Goal: Check status

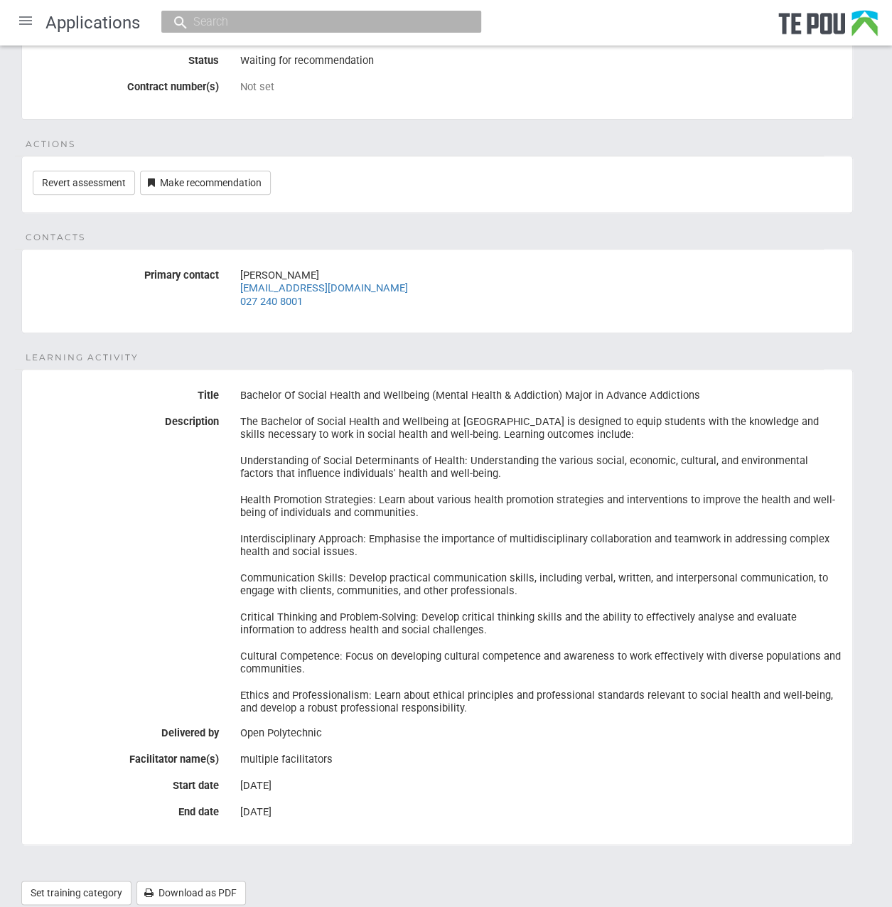
scroll to position [233, 0]
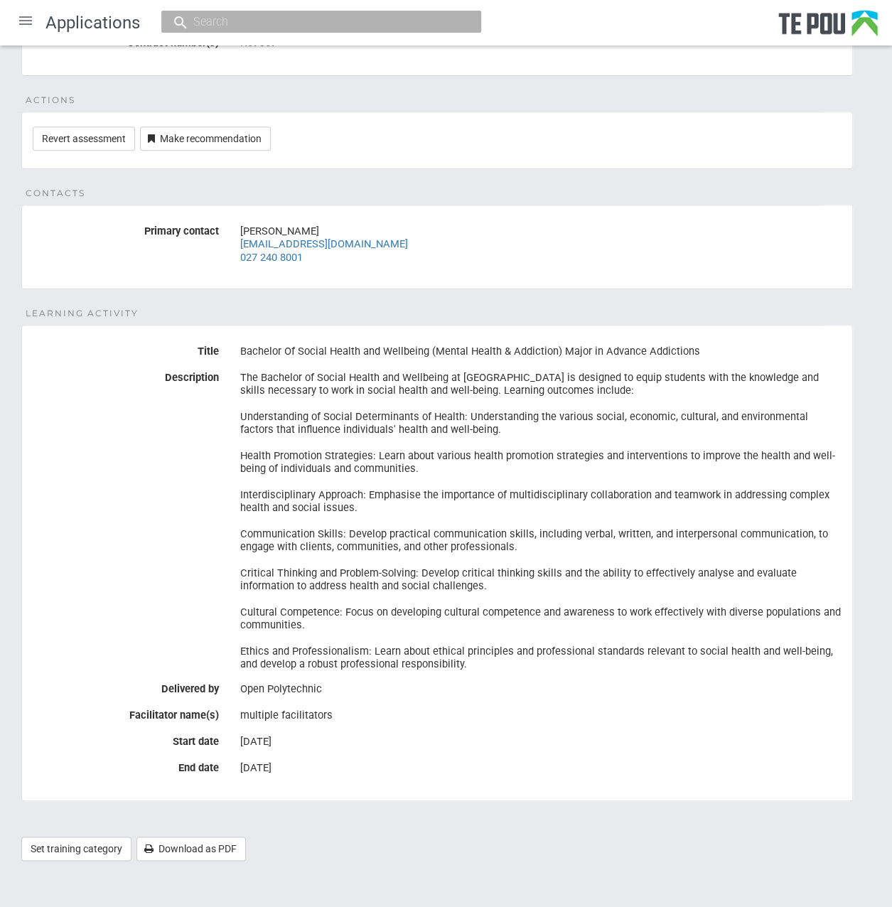
click at [722, 773] on div "[DATE]" at bounding box center [540, 768] width 601 height 24
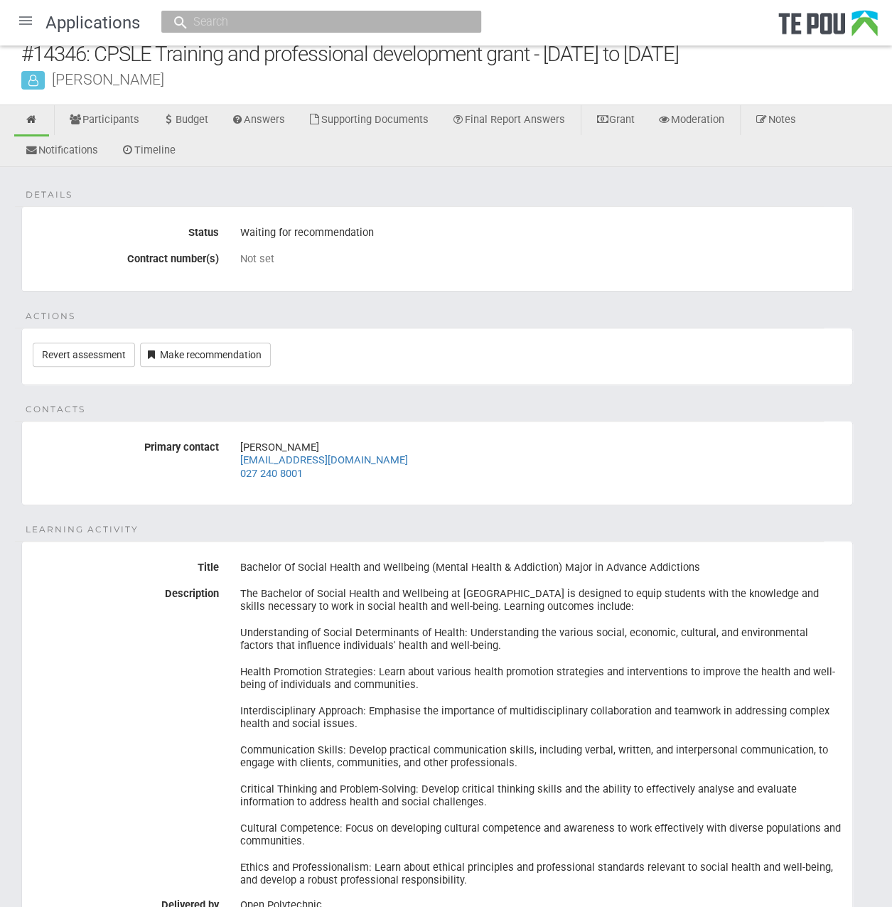
scroll to position [0, 0]
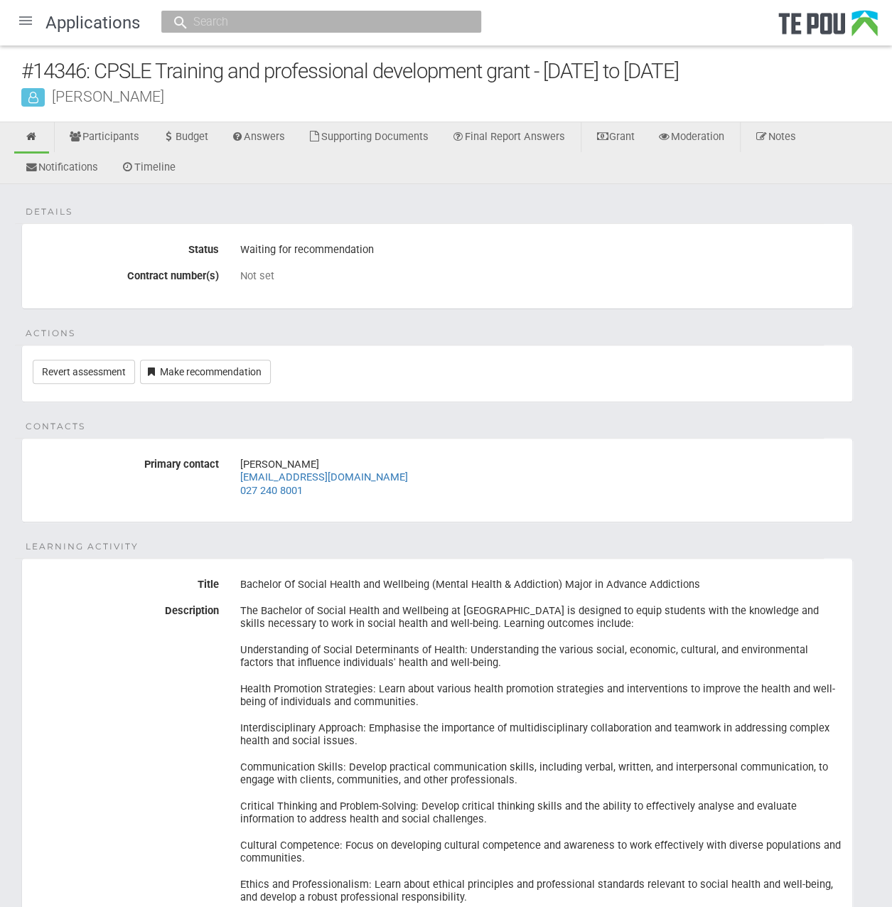
click at [407, 216] on div "Details Status Waiting for recommendation Contract number(s) Not set Actions Re…" at bounding box center [446, 646] width 892 height 925
click at [382, 211] on div "Details Status Waiting for recommendation Contract number(s) Not set Actions Re…" at bounding box center [446, 646] width 892 height 925
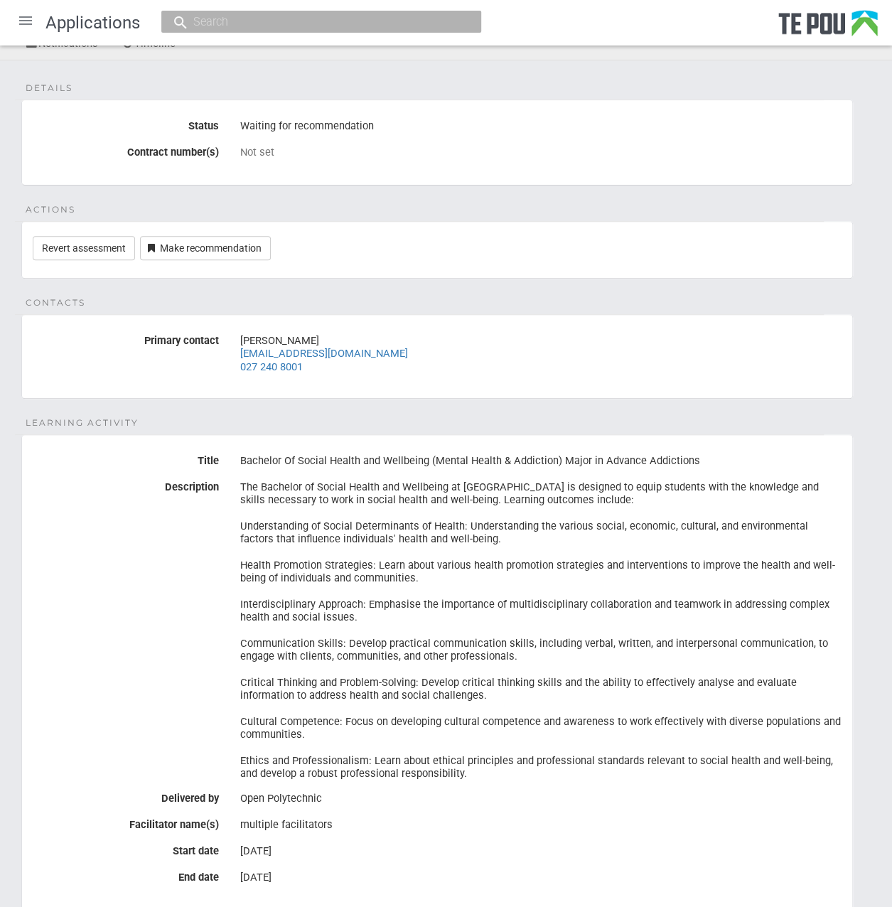
scroll to position [91, 0]
